Goal: Information Seeking & Learning: Compare options

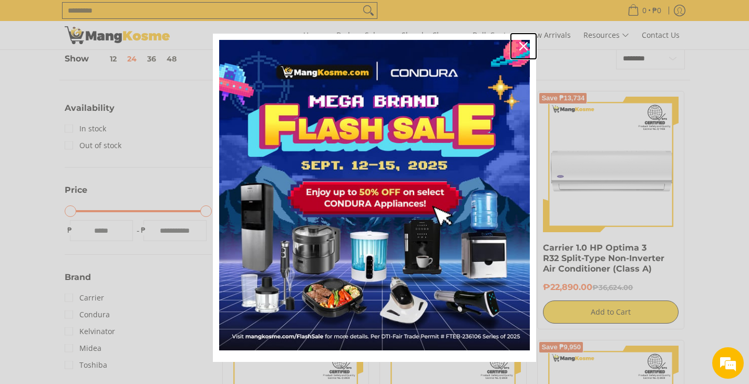
click at [520, 47] on icon "close icon" at bounding box center [523, 46] width 8 height 8
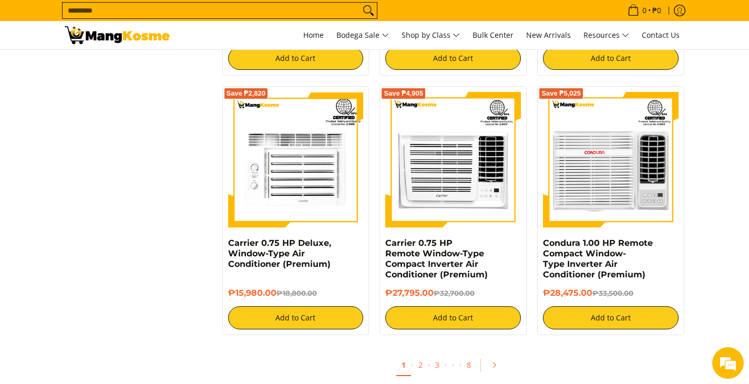
scroll to position [1912, 0]
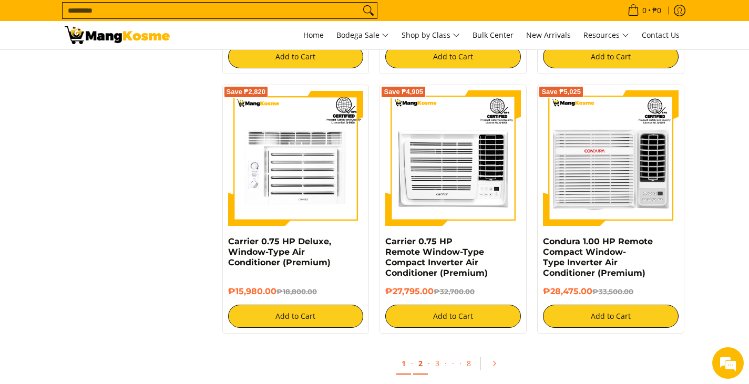
click at [422, 367] on link "2" at bounding box center [420, 364] width 15 height 22
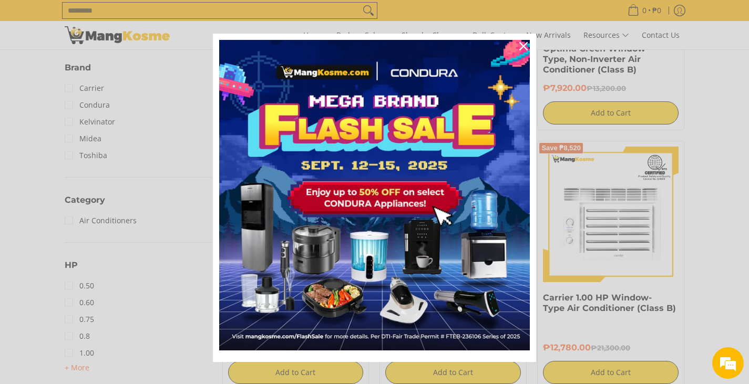
scroll to position [361, 0]
click at [520, 46] on icon "close icon" at bounding box center [523, 46] width 8 height 8
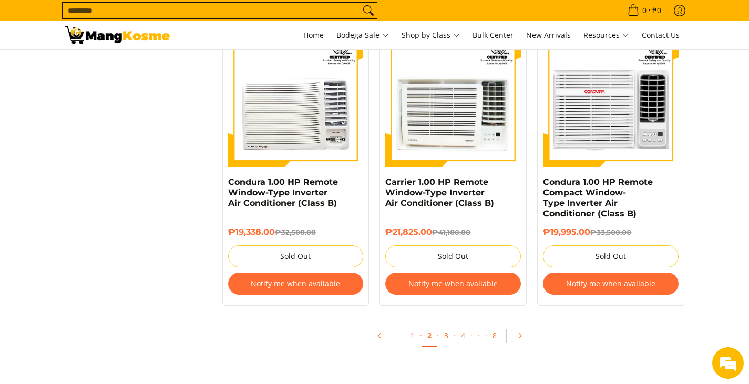
scroll to position [2061, 0]
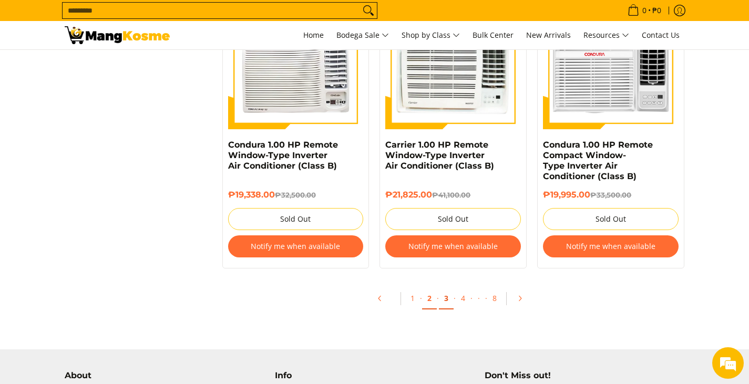
click at [446, 303] on link "3" at bounding box center [446, 299] width 15 height 22
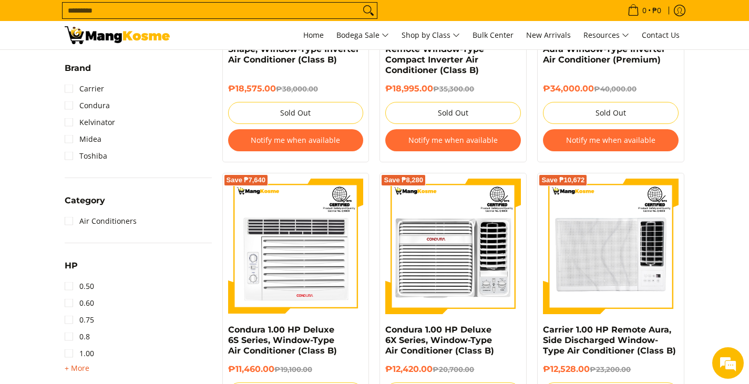
click at [81, 368] on span "+ More" at bounding box center [77, 368] width 25 height 8
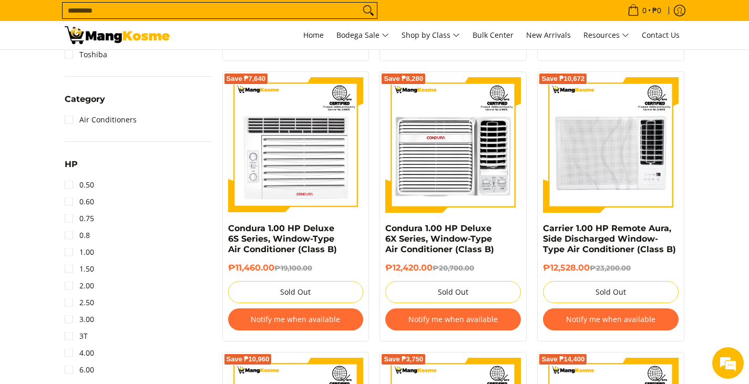
scroll to position [469, 0]
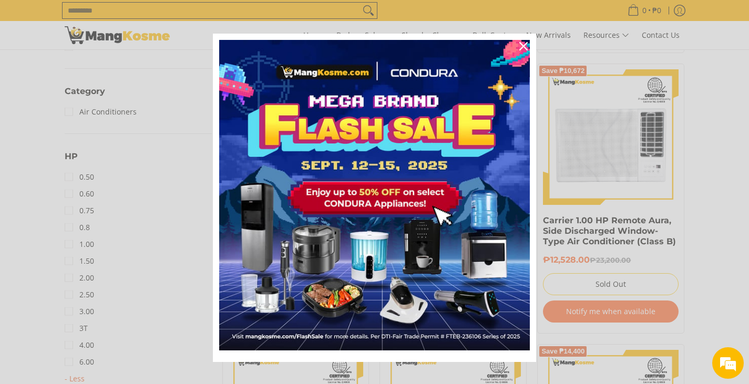
click at [76, 278] on div "Marketing offer form" at bounding box center [374, 192] width 749 height 384
click at [523, 48] on icon "close icon" at bounding box center [523, 46] width 8 height 8
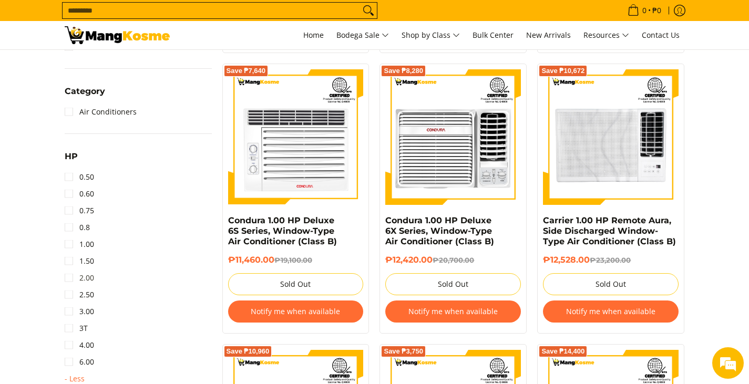
click at [69, 278] on link "2.00" at bounding box center [79, 278] width 29 height 17
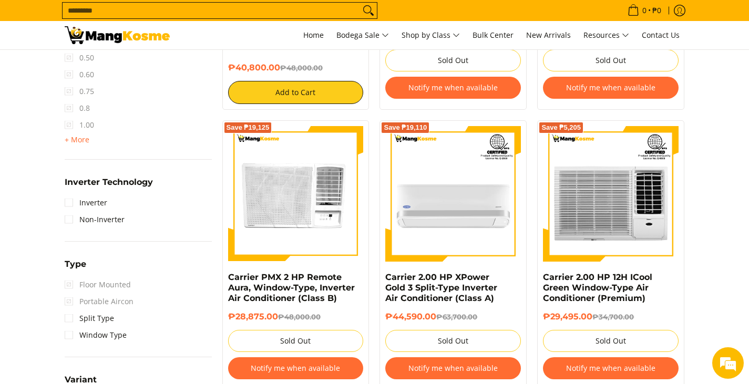
scroll to position [654, 0]
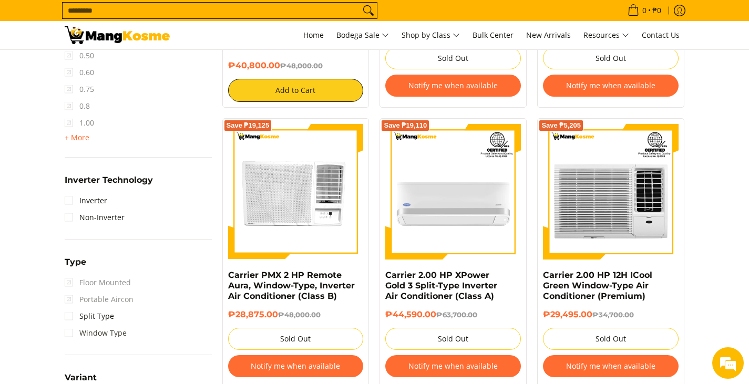
click at [69, 332] on link "Window Type" at bounding box center [96, 333] width 62 height 17
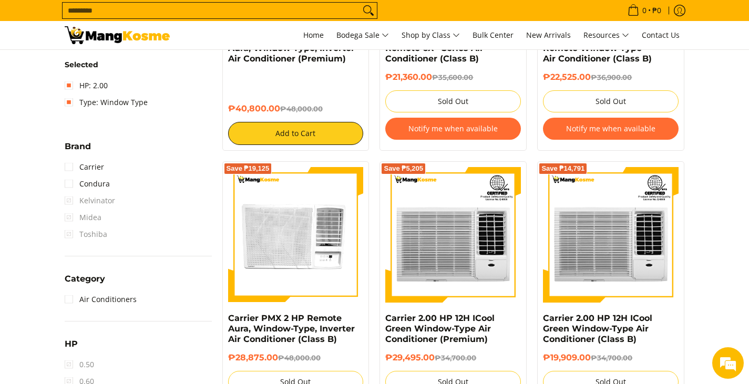
scroll to position [361, 0]
